Goal: Task Accomplishment & Management: Manage account settings

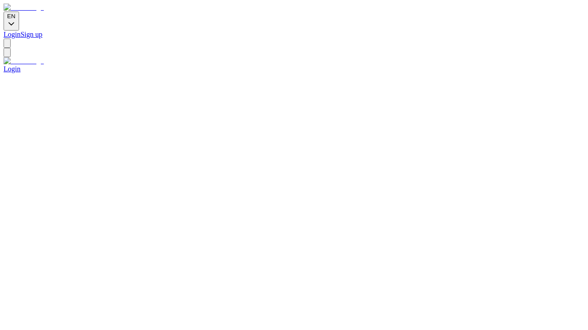
click at [20, 31] on link "Login" at bounding box center [12, 35] width 17 height 8
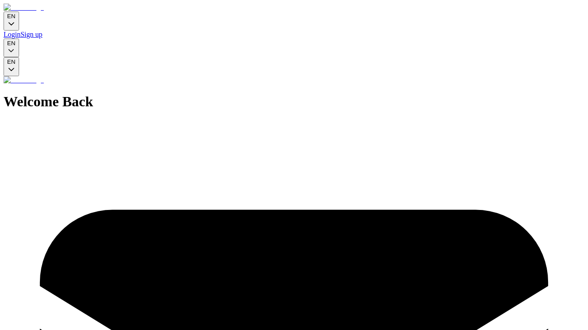
type input "**********"
drag, startPoint x: 276, startPoint y: 137, endPoint x: 184, endPoint y: 137, distance: 91.4
type input "**********"
